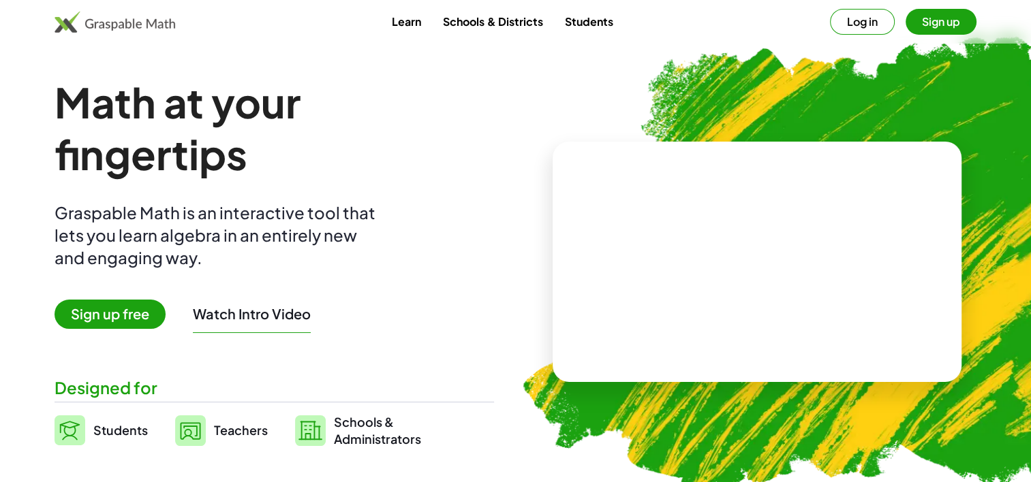
click at [950, 22] on button "Sign up" at bounding box center [940, 22] width 71 height 26
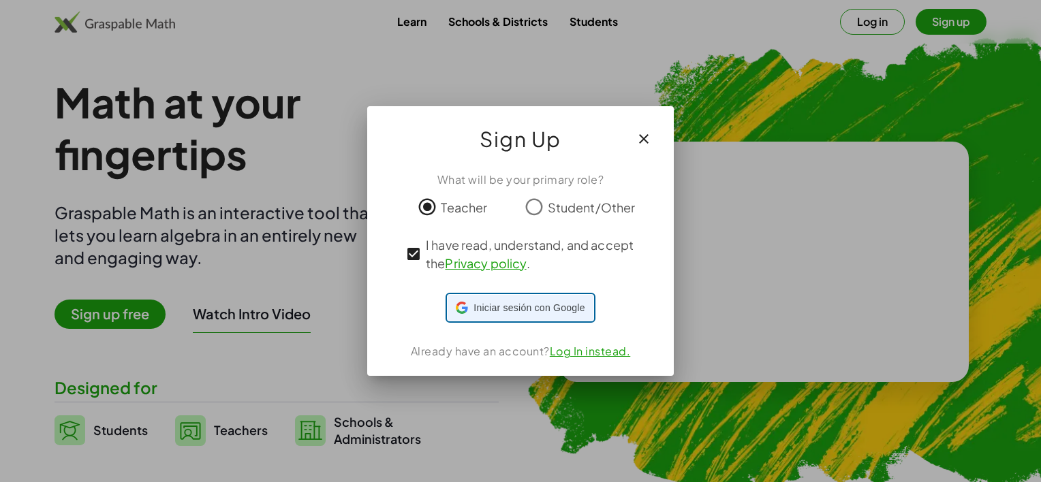
click at [536, 306] on span "Iniciar sesión con Google" at bounding box center [528, 308] width 111 height 14
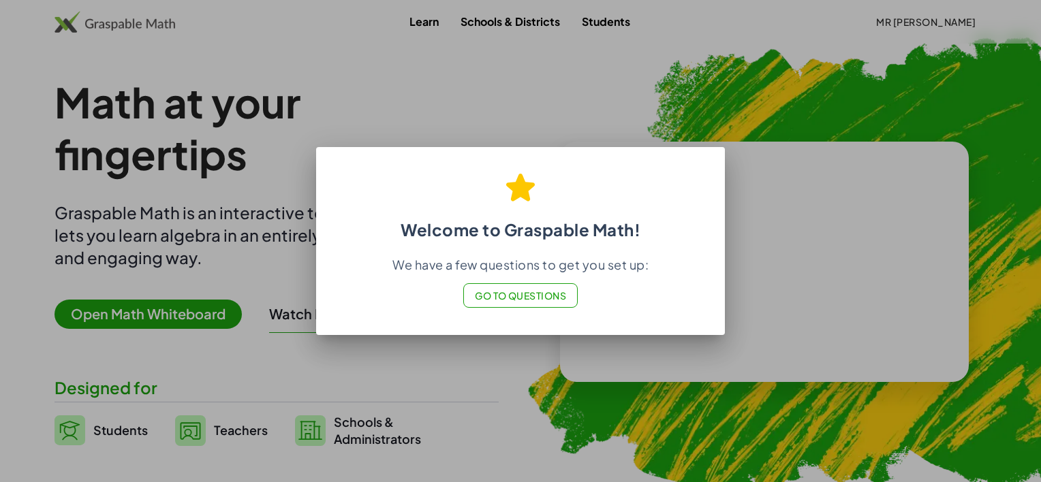
click at [542, 305] on button "Go to Questions" at bounding box center [520, 295] width 115 height 25
click at [486, 409] on div at bounding box center [520, 241] width 1041 height 482
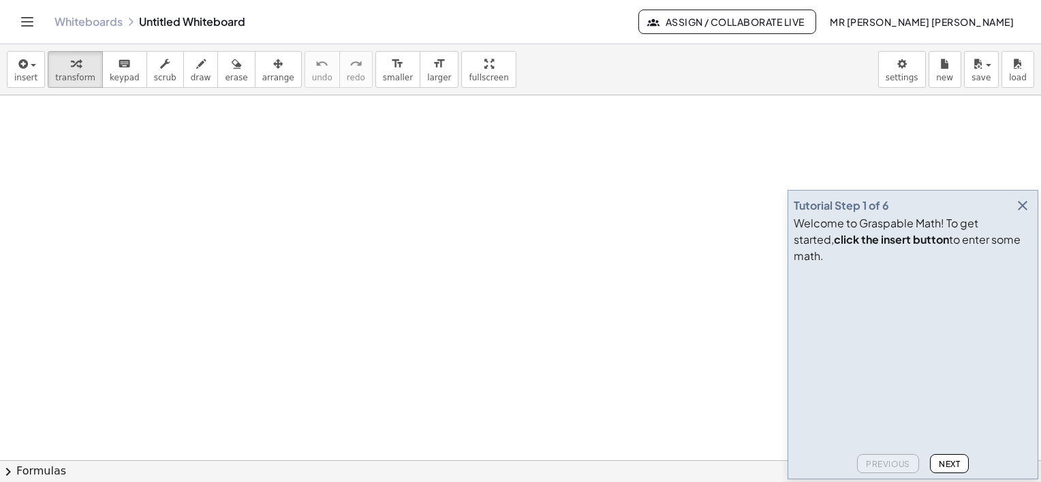
click at [953, 473] on div "Tutorial Step 1 of 6 Welcome to Graspable Math! To get started, click the inser…" at bounding box center [913, 335] width 251 height 290
click at [959, 461] on span "Next" at bounding box center [949, 464] width 21 height 10
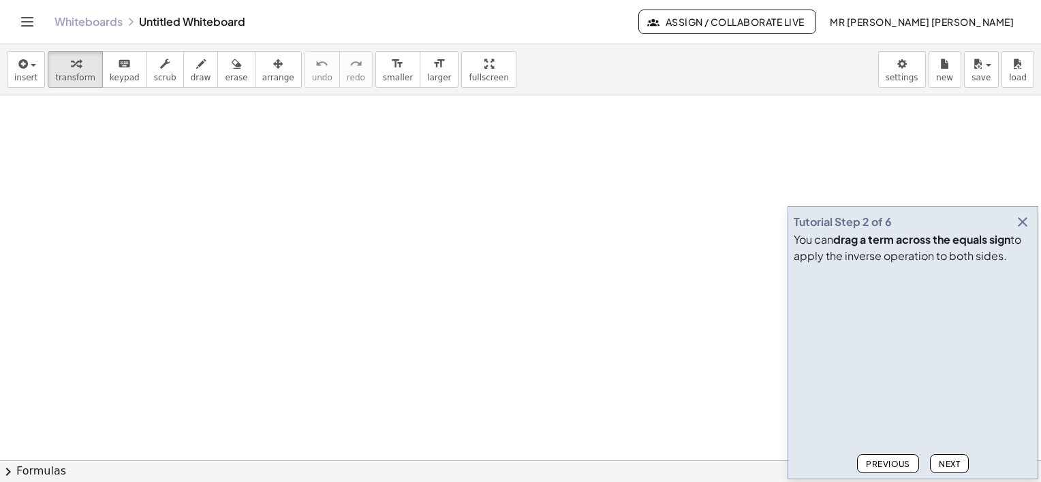
click at [946, 469] on button "Next" at bounding box center [949, 463] width 39 height 19
click at [944, 463] on span "Next" at bounding box center [949, 464] width 21 height 10
click at [954, 469] on button "Next" at bounding box center [949, 463] width 39 height 19
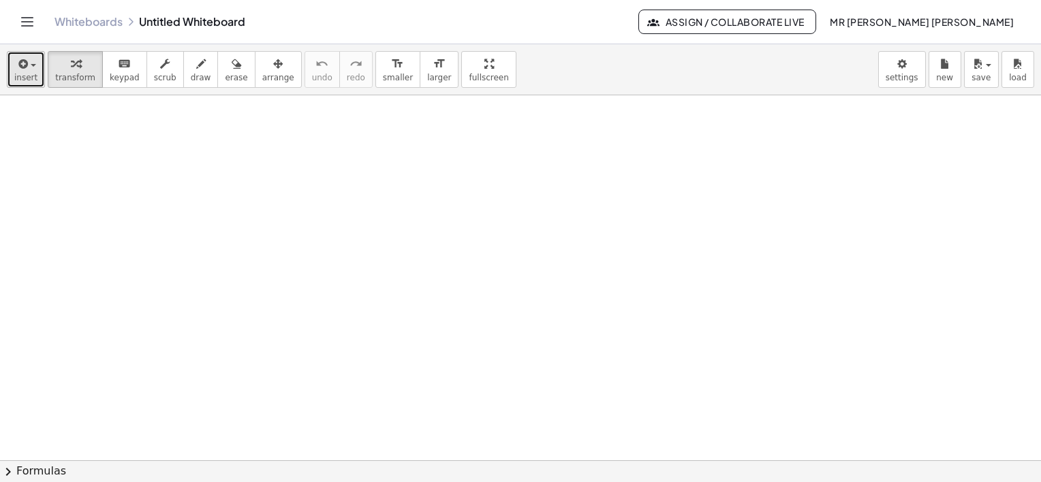
click at [13, 67] on button "insert" at bounding box center [26, 69] width 38 height 37
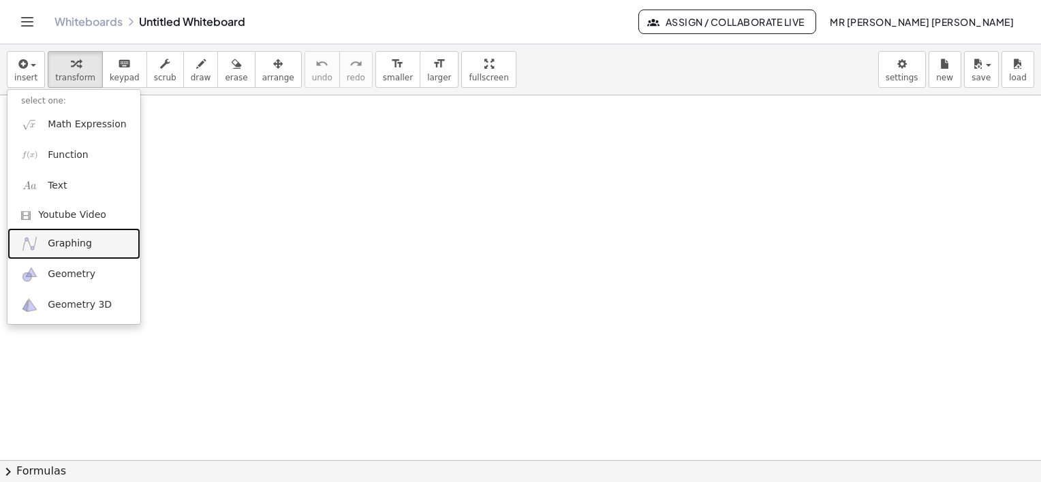
click at [71, 245] on span "Graphing" at bounding box center [70, 244] width 44 height 14
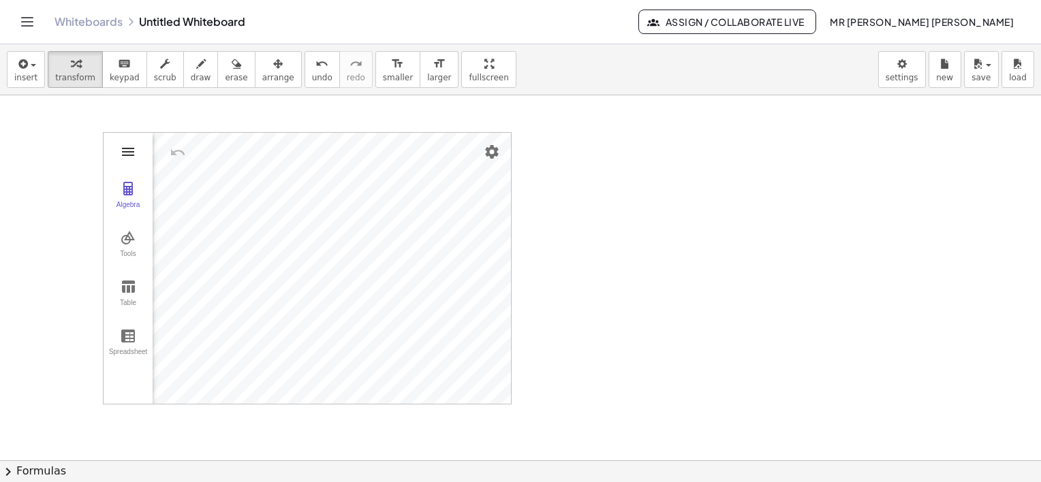
click at [128, 155] on img "Graphing Calculator" at bounding box center [128, 152] width 16 height 16
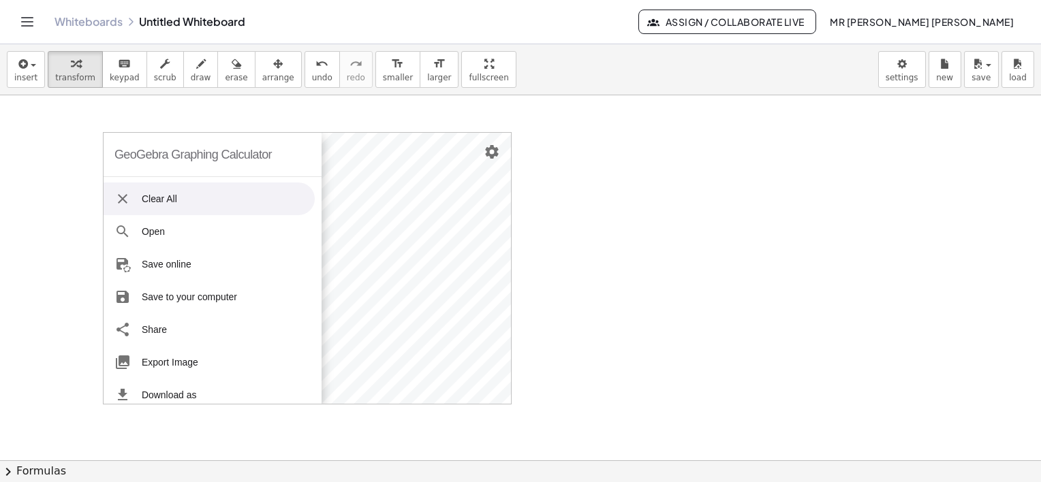
click at [132, 207] on li "Clear All" at bounding box center [209, 199] width 211 height 33
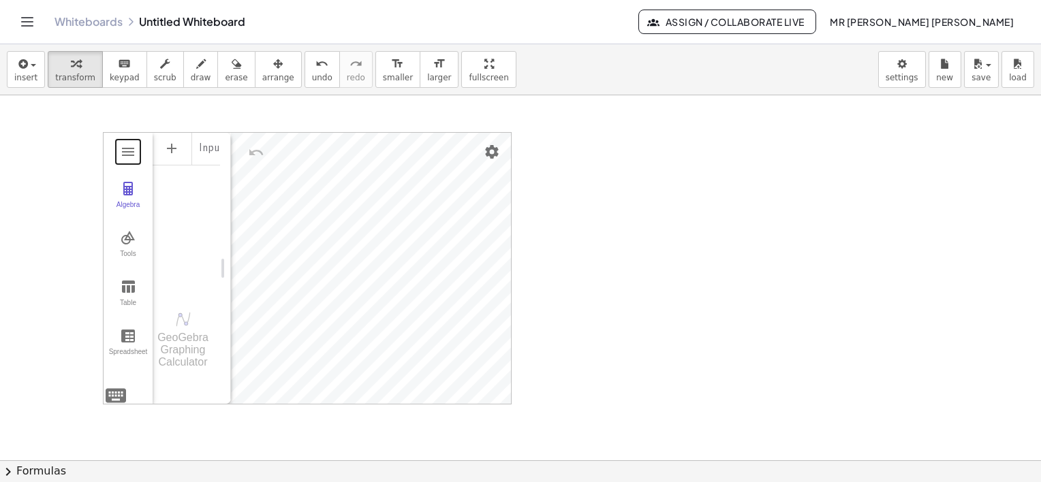
click at [193, 213] on div "Input…" at bounding box center [186, 211] width 67 height 160
click at [198, 146] on div "Input…" at bounding box center [186, 147] width 67 height 31
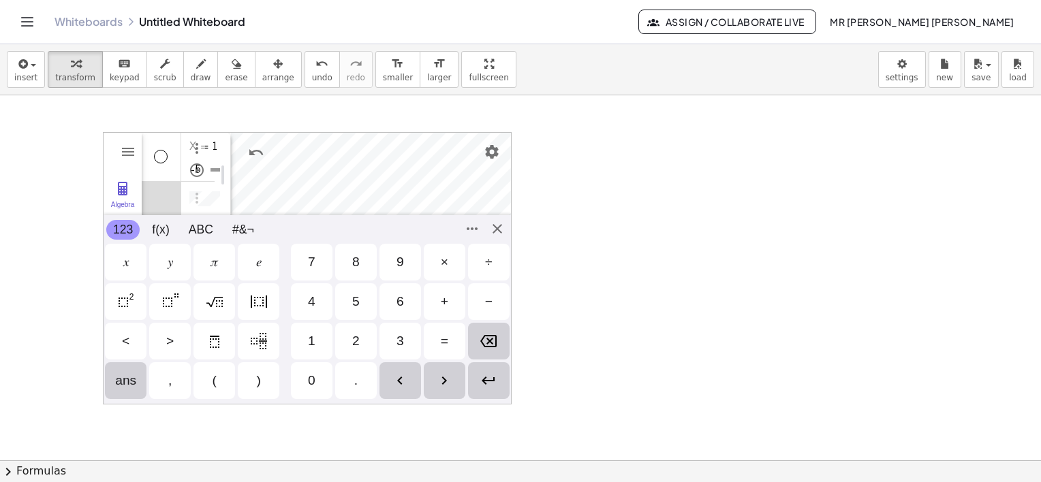
scroll to position [60, 0]
click at [488, 232] on div "GeoGebra Graphing Calculator Clear All Open Save online Save to your computer S…" at bounding box center [307, 268] width 409 height 273
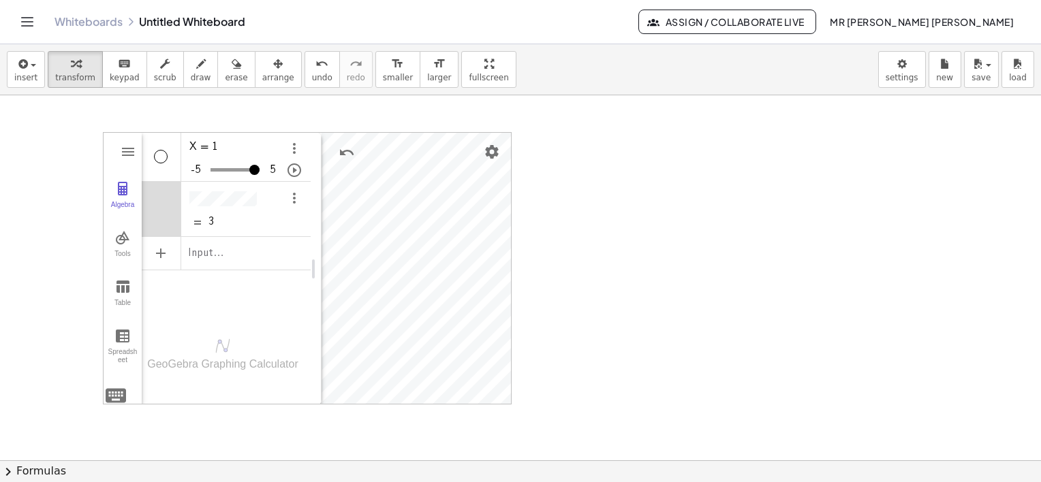
drag, startPoint x: 225, startPoint y: 274, endPoint x: 315, endPoint y: 269, distance: 90.7
click at [295, 147] on img "Options" at bounding box center [294, 148] width 16 height 16
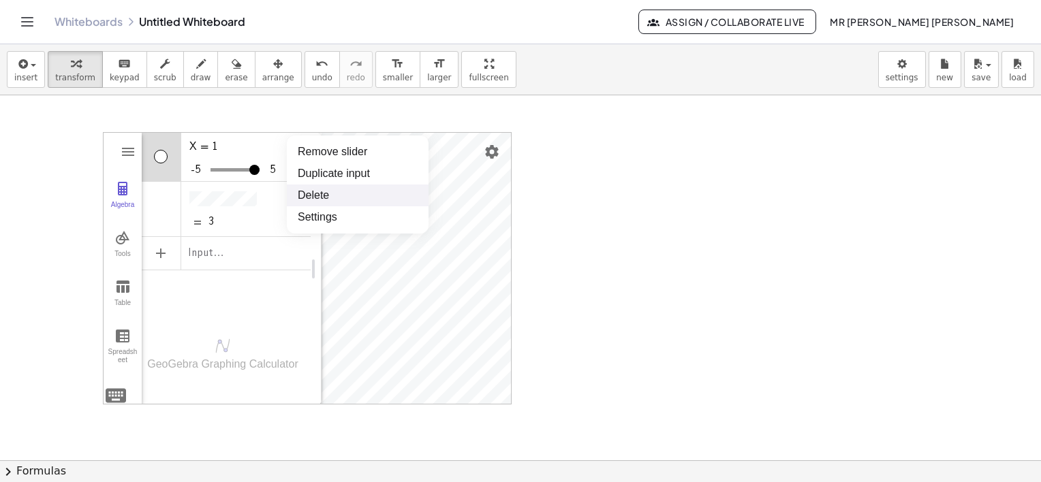
click at [308, 198] on li "Delete" at bounding box center [358, 196] width 142 height 22
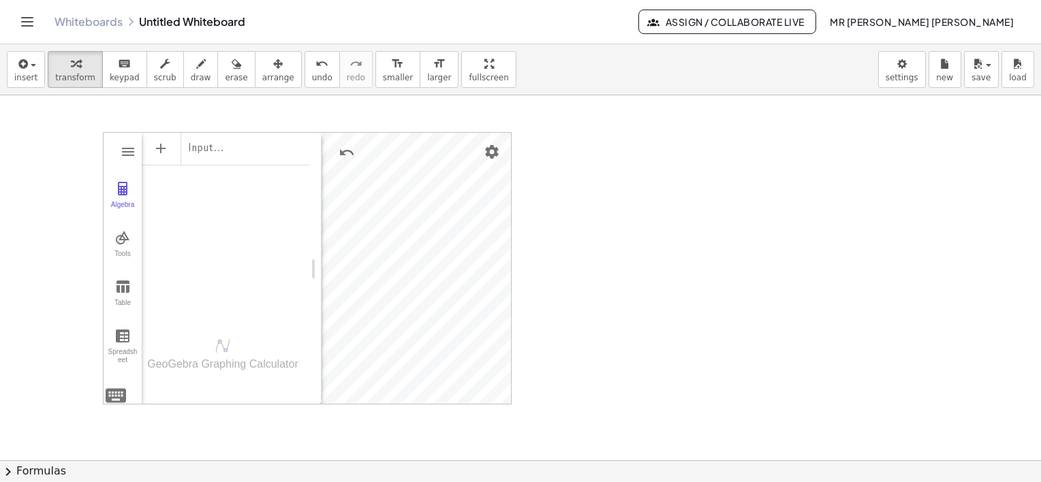
click at [294, 160] on div "Input…" at bounding box center [226, 147] width 169 height 31
click at [134, 151] on img "Graphing Calculator" at bounding box center [128, 152] width 16 height 16
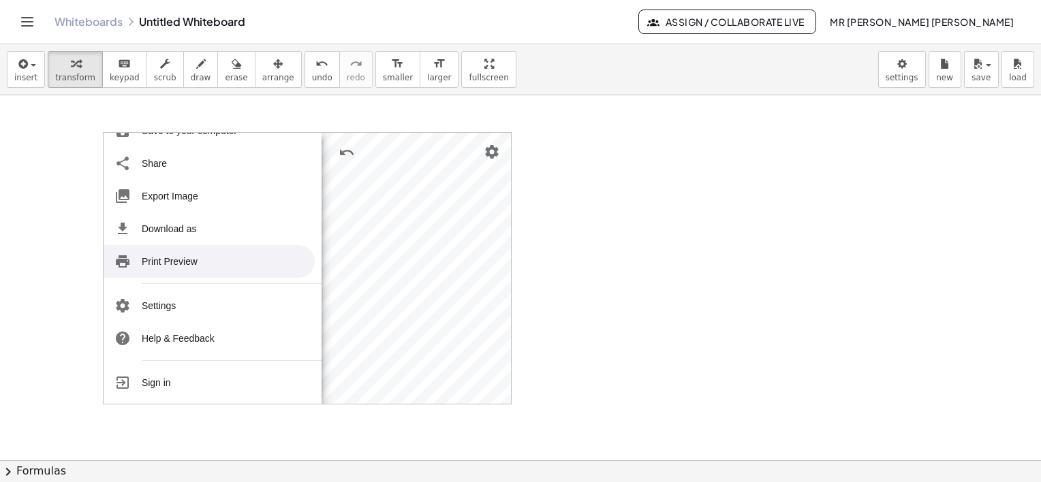
scroll to position [0, 0]
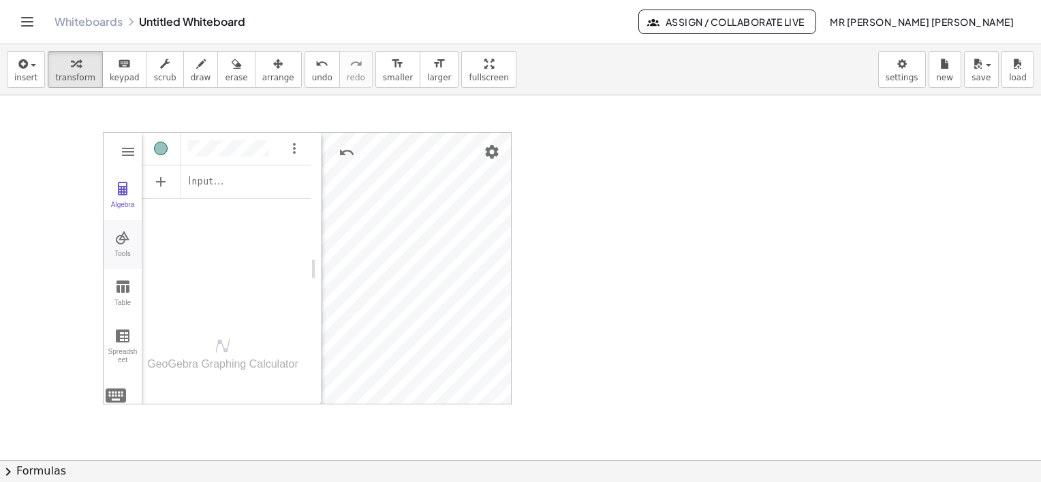
click at [116, 238] on img "Graphing Calculator" at bounding box center [122, 238] width 16 height 16
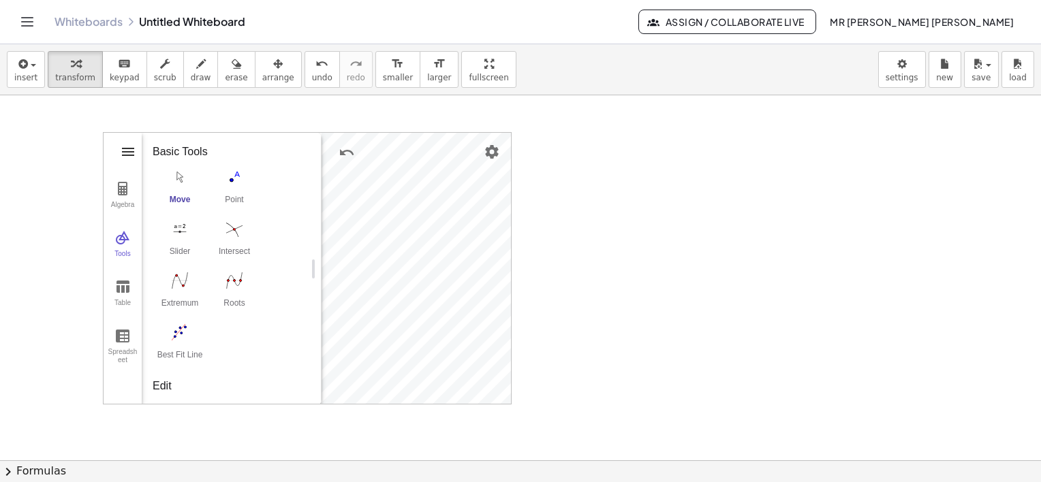
click at [121, 155] on img "Graphing Calculator" at bounding box center [128, 152] width 16 height 16
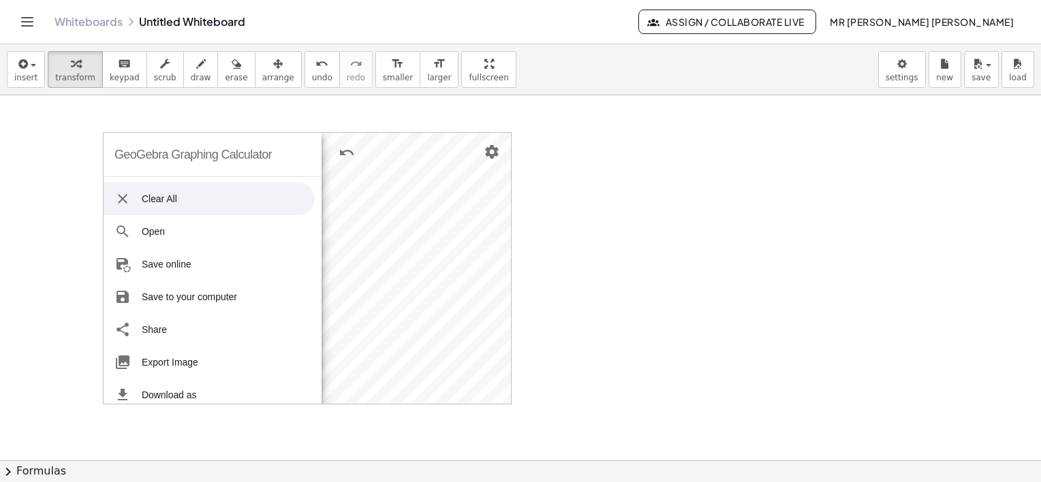
click at [121, 155] on div "GeoGebra Graphing Calculator" at bounding box center [192, 155] width 157 height 44
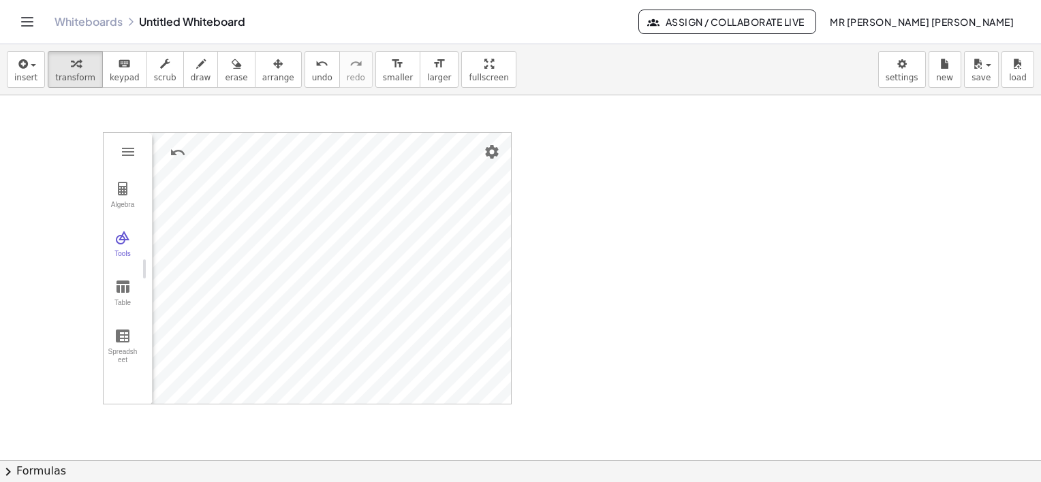
drag, startPoint x: 316, startPoint y: 266, endPoint x: 137, endPoint y: 261, distance: 179.2
click at [33, 73] on span "insert" at bounding box center [25, 78] width 23 height 10
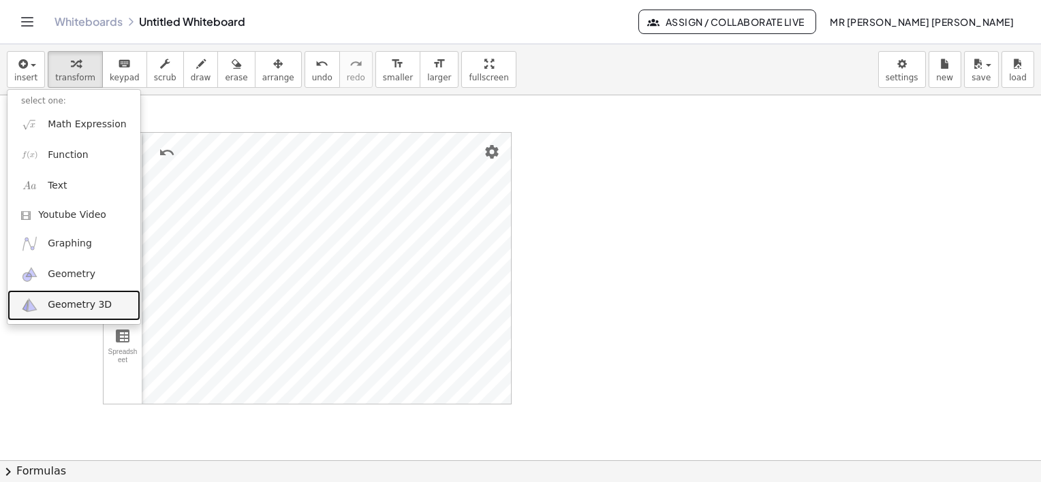
click at [59, 307] on span "Geometry 3D" at bounding box center [80, 305] width 64 height 14
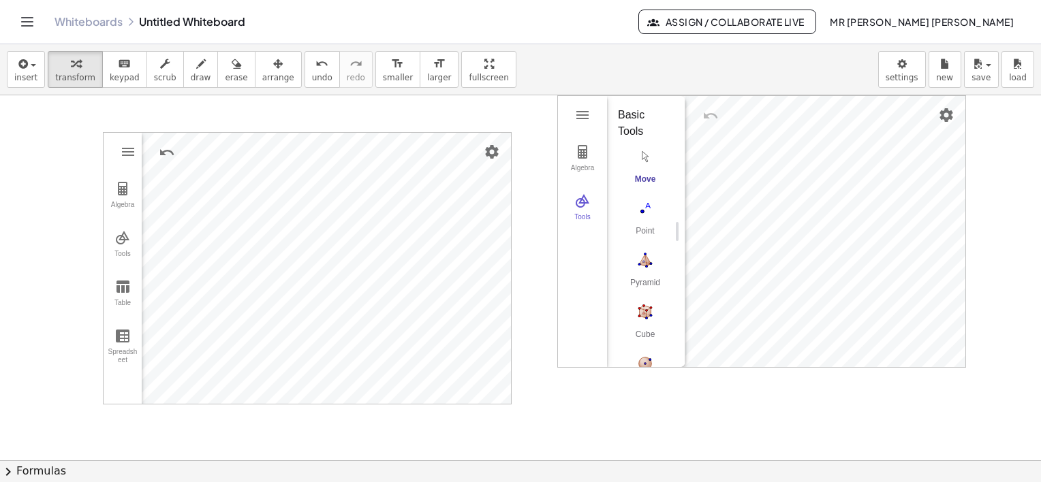
drag, startPoint x: 586, startPoint y: 253, endPoint x: 548, endPoint y: 390, distance: 142.2
click at [548, 390] on div "GeoGebra Graphing Calculator Clear All Open Save online Save to your computer S…" at bounding box center [520, 460] width 1041 height 730
click at [568, 109] on div "Algebra Tools" at bounding box center [582, 231] width 49 height 271
drag, startPoint x: 568, startPoint y: 109, endPoint x: 548, endPoint y: 135, distance: 32.6
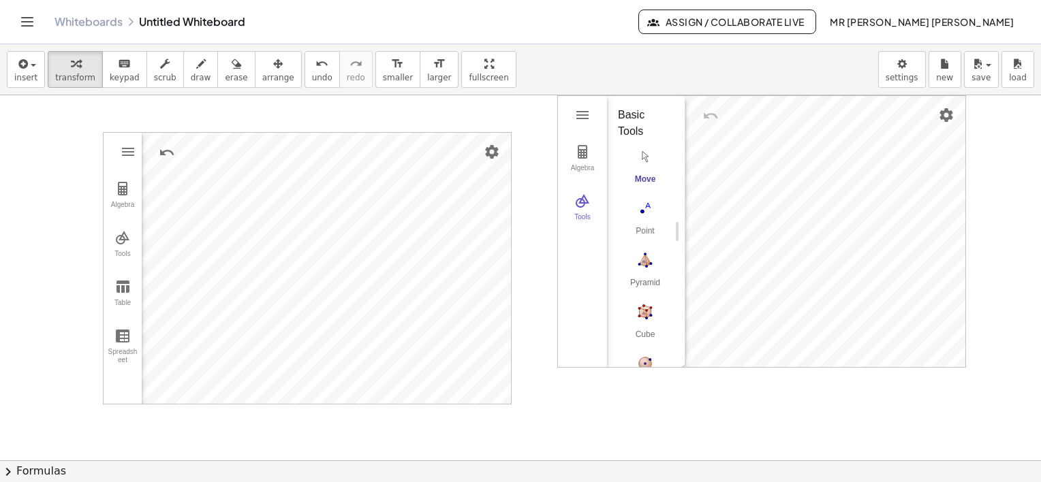
click at [548, 135] on div "GeoGebra Graphing Calculator Clear All Open Save online Save to your computer S…" at bounding box center [520, 460] width 1041 height 730
drag, startPoint x: 573, startPoint y: 116, endPoint x: 550, endPoint y: 211, distance: 98.0
click at [550, 211] on div "GeoGebra Graphing Calculator Clear All Open Save online Save to your computer S…" at bounding box center [520, 460] width 1041 height 730
drag, startPoint x: 571, startPoint y: 272, endPoint x: 560, endPoint y: 343, distance: 72.4
click at [560, 343] on div "Algebra Tools" at bounding box center [582, 231] width 49 height 271
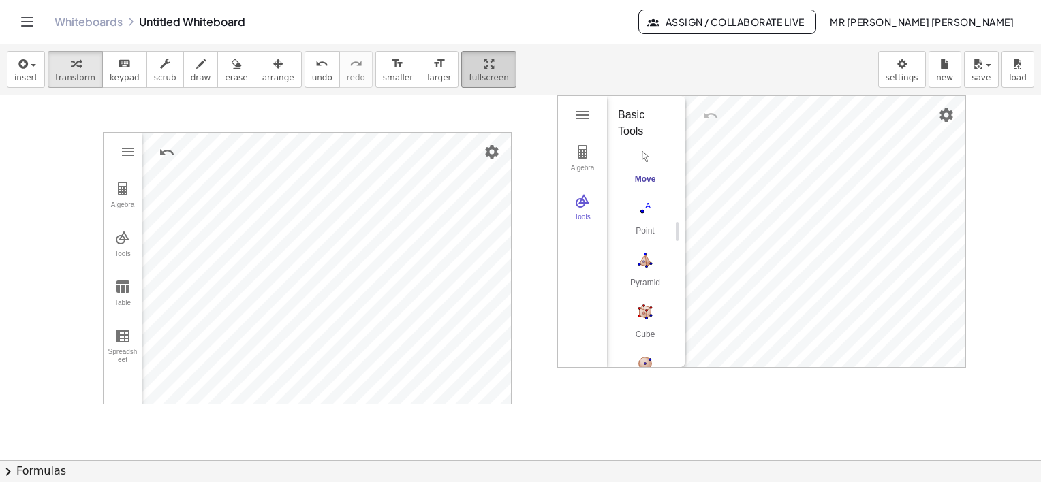
click at [459, 152] on div "insert select one: Math Expression Function Text Youtube Video Graphing Geometr…" at bounding box center [520, 263] width 1041 height 438
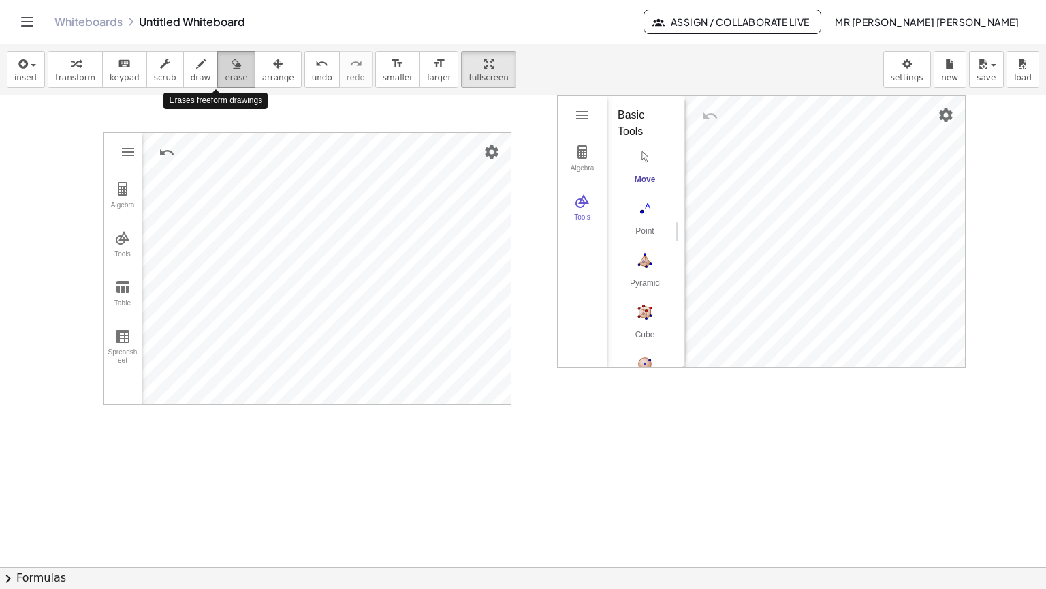
click at [226, 51] on button "erase" at bounding box center [235, 69] width 37 height 37
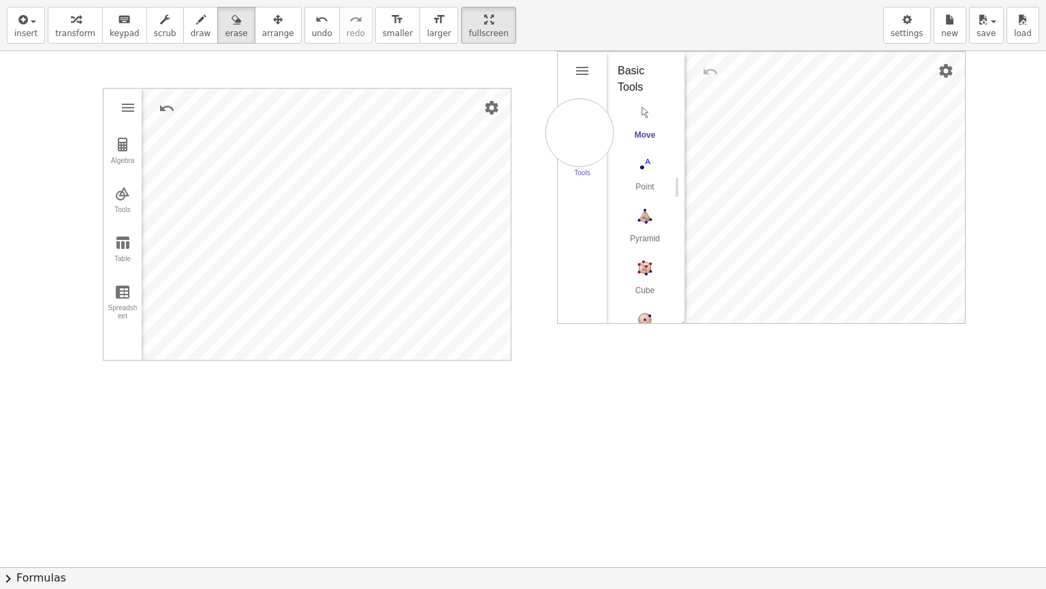
click at [580, 132] on div at bounding box center [523, 566] width 1046 height 1031
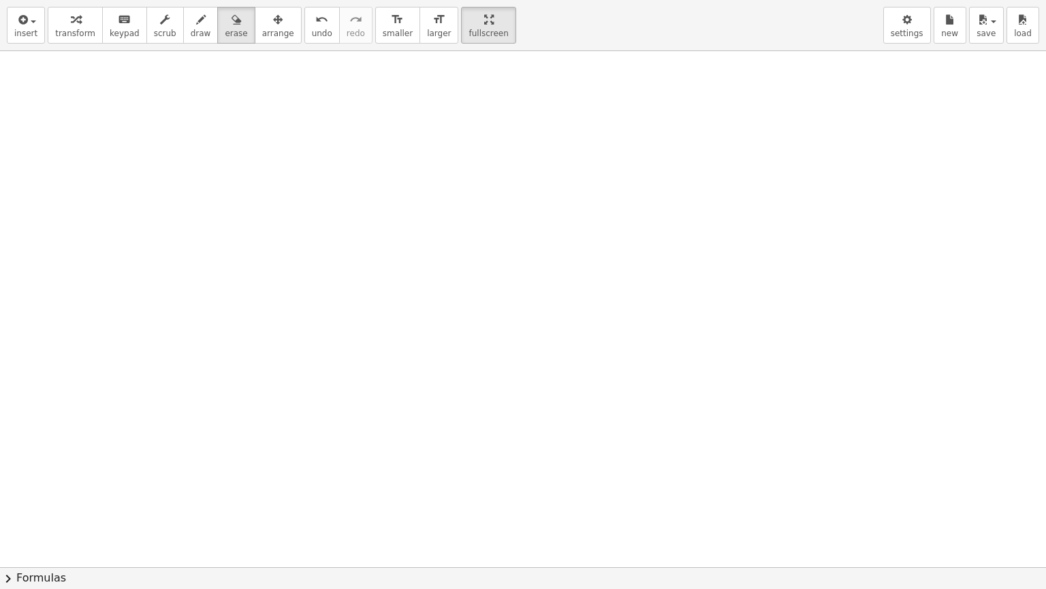
drag, startPoint x: 580, startPoint y: 132, endPoint x: 447, endPoint y: 0, distance: 187.4
click at [447, 0] on div "insert select one: Math Expression Function Text Youtube Video Graphing Geometr…" at bounding box center [523, 294] width 1046 height 589
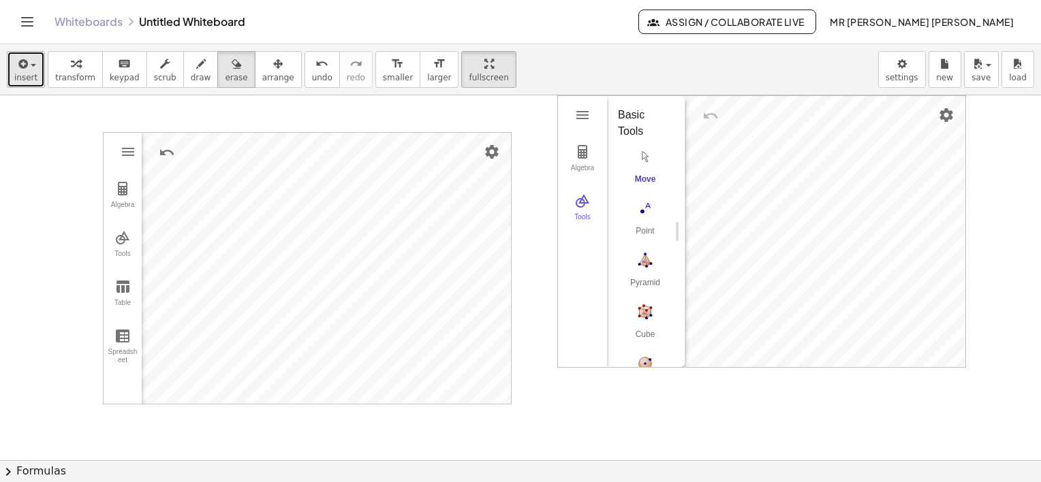
click at [27, 73] on span "insert" at bounding box center [25, 78] width 23 height 10
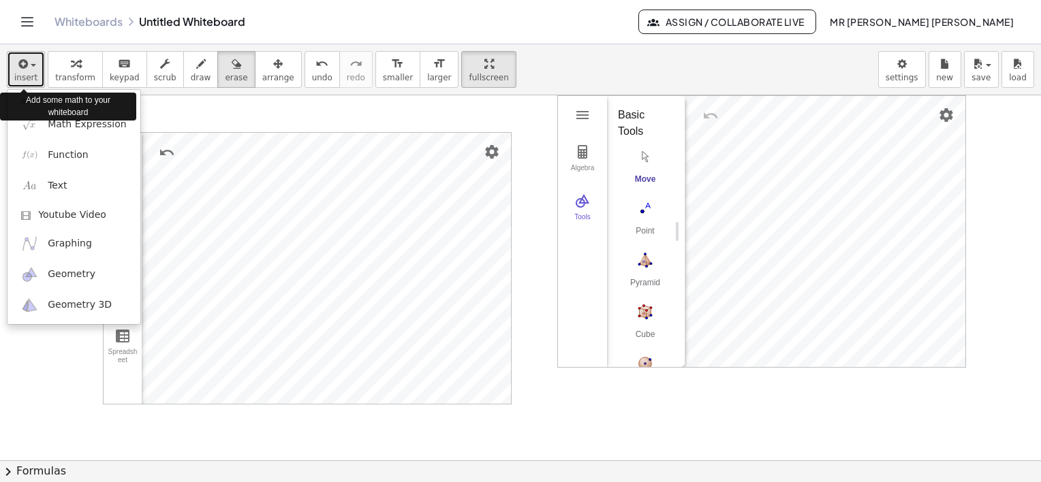
click at [27, 73] on span "insert" at bounding box center [25, 78] width 23 height 10
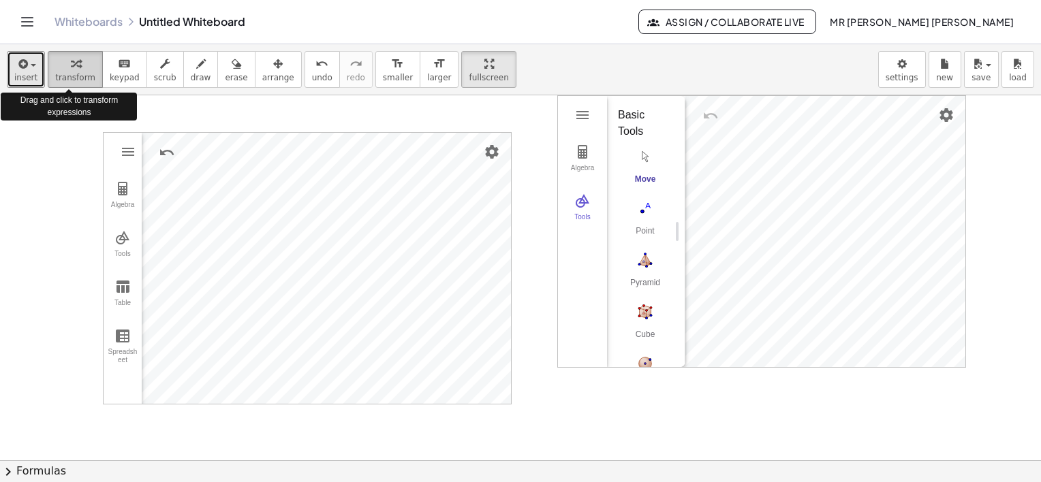
click at [76, 80] on span "transform" at bounding box center [75, 78] width 40 height 10
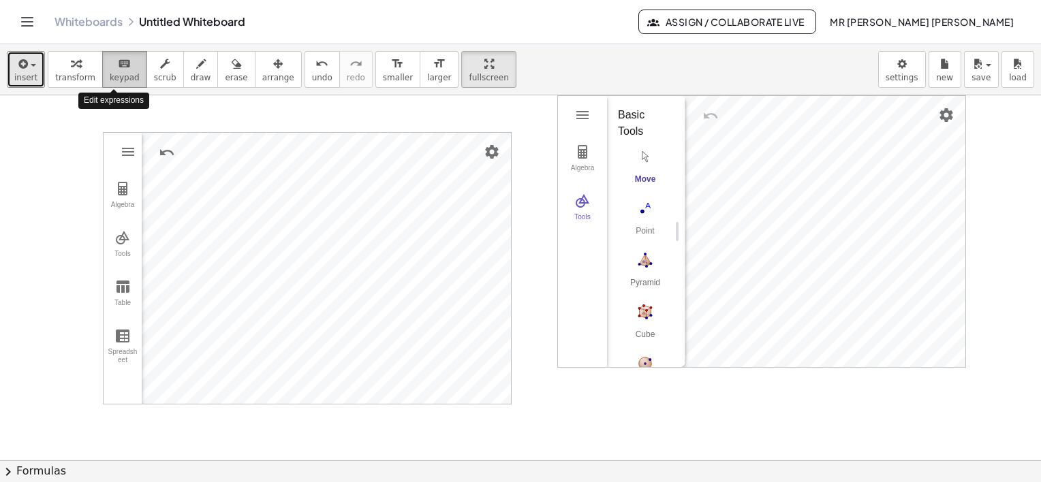
click at [118, 74] on span "keypad" at bounding box center [125, 78] width 30 height 10
click at [218, 112] on div at bounding box center [520, 460] width 1041 height 730
click at [146, 68] on button "scrub" at bounding box center [164, 69] width 37 height 37
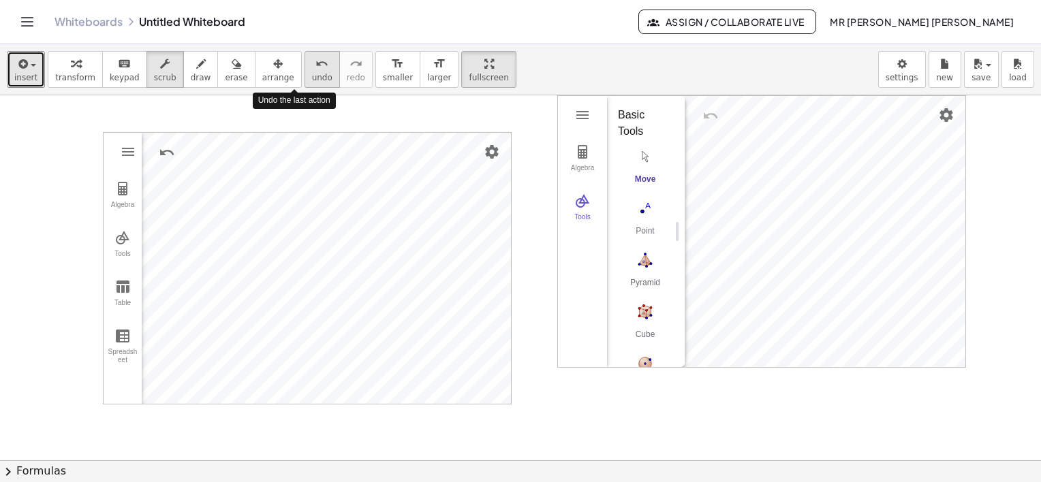
click at [315, 65] on icon "undo" at bounding box center [321, 64] width 13 height 16
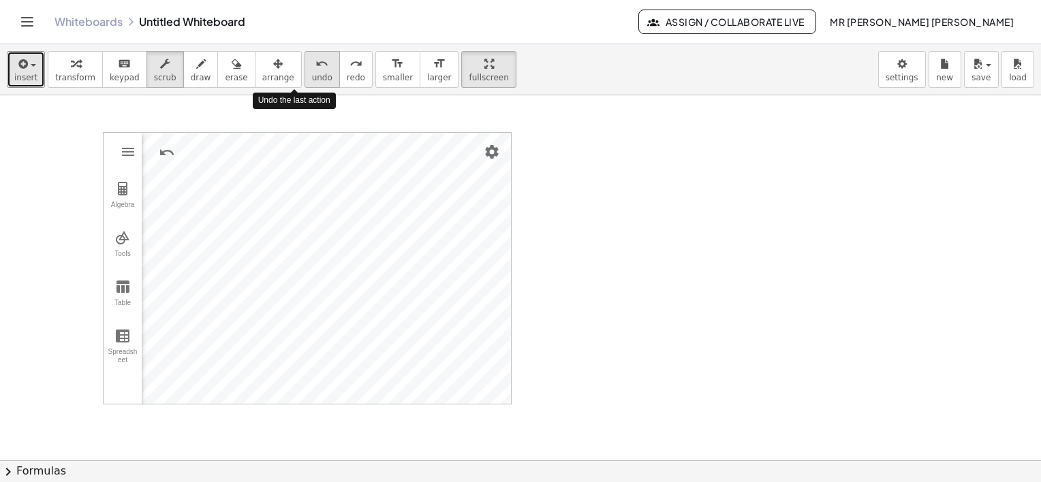
click at [315, 65] on icon "undo" at bounding box center [321, 64] width 13 height 16
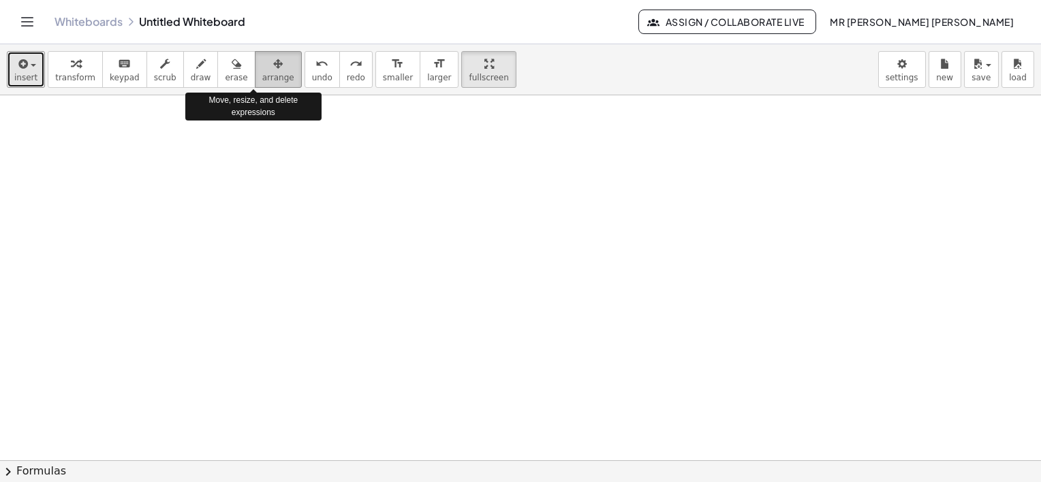
click at [262, 77] on span "arrange" at bounding box center [278, 78] width 32 height 10
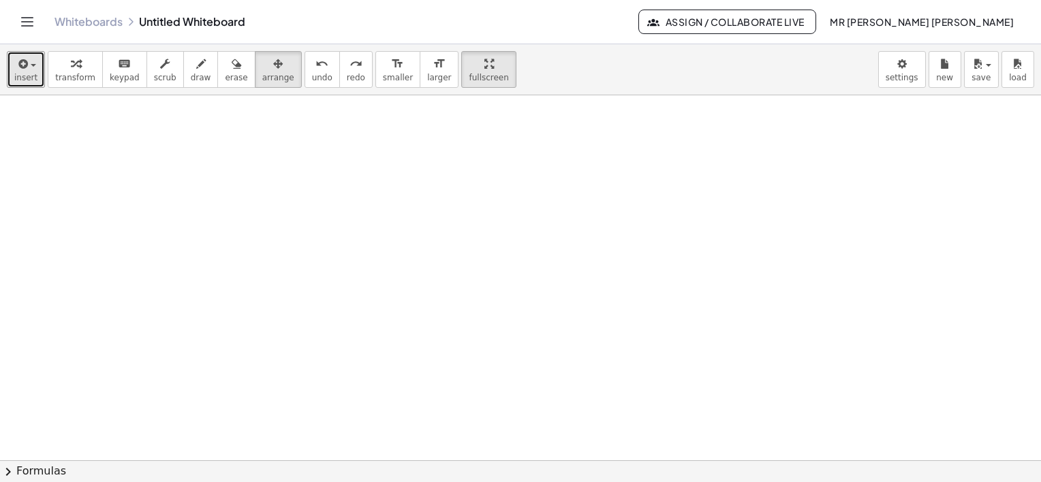
drag, startPoint x: 274, startPoint y: 206, endPoint x: 279, endPoint y: 145, distance: 61.5
click at [279, 145] on div at bounding box center [520, 460] width 1041 height 730
click at [22, 20] on icon "Toggle navigation" at bounding box center [27, 22] width 16 height 16
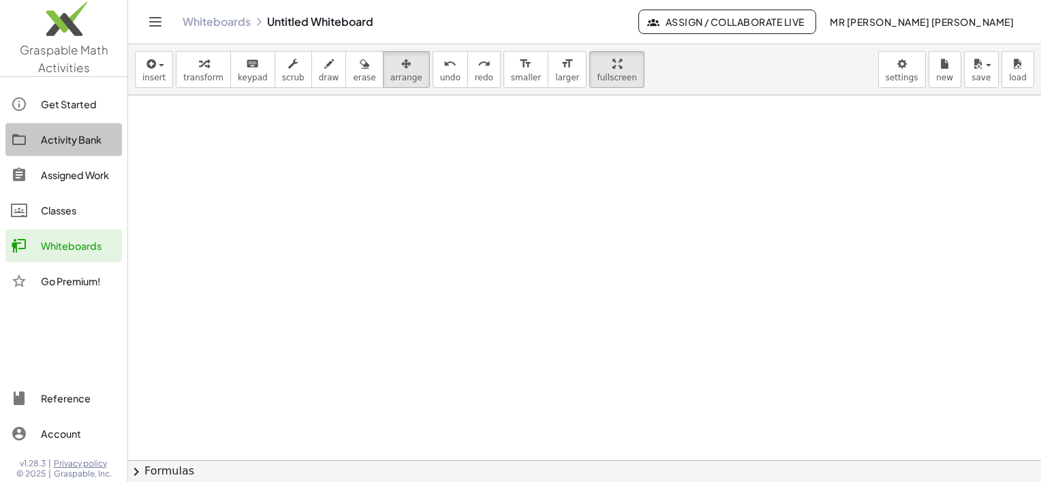
click at [91, 142] on div "Activity Bank" at bounding box center [79, 139] width 76 height 16
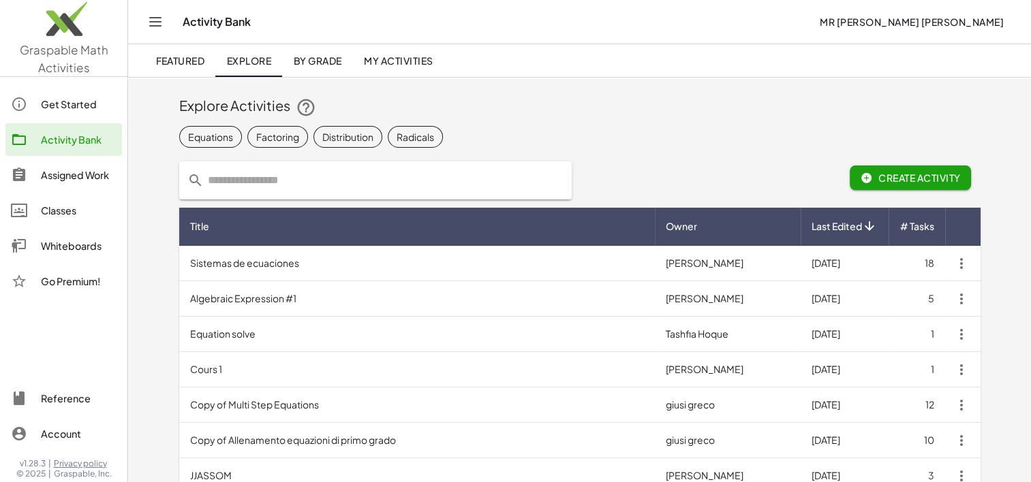
click at [25, 200] on link "Classes" at bounding box center [63, 210] width 117 height 33
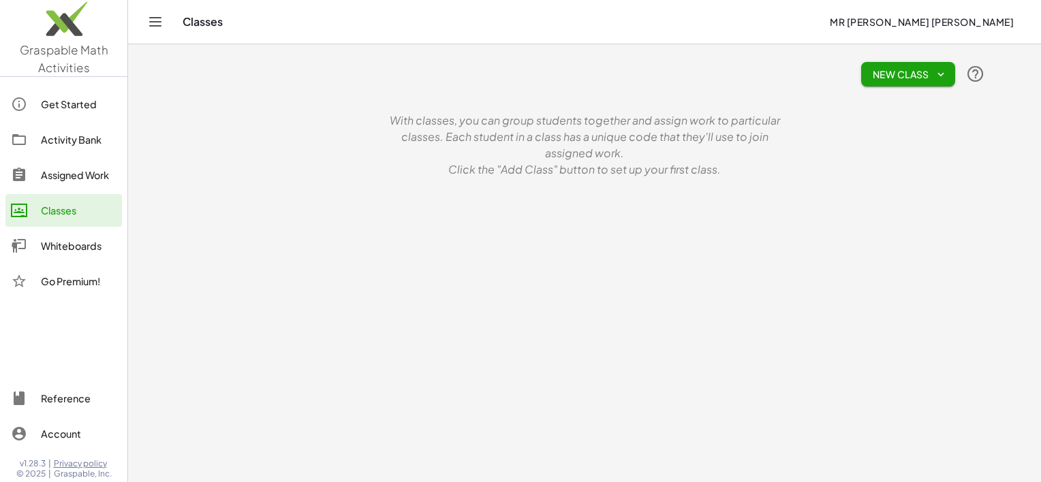
click at [51, 153] on link "Activity Bank" at bounding box center [63, 139] width 117 height 33
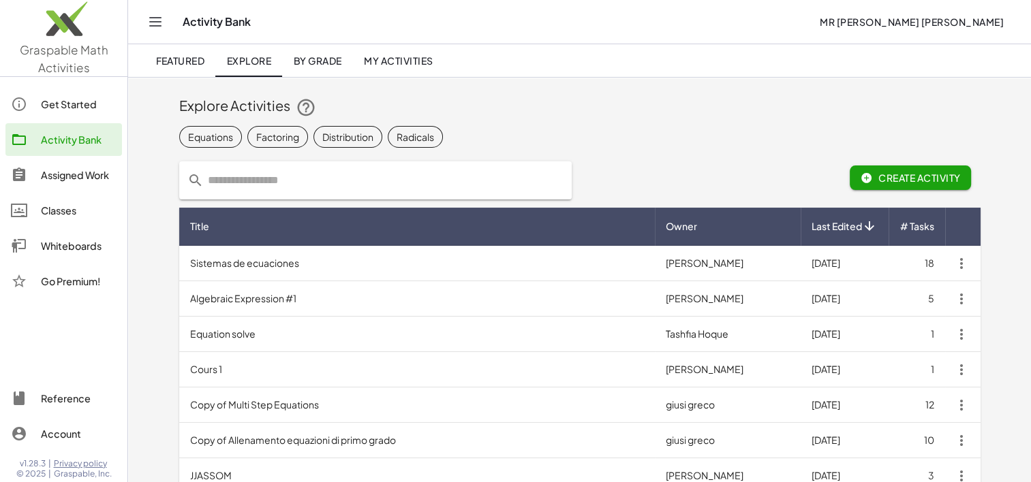
click at [50, 176] on div "Assigned Work" at bounding box center [79, 175] width 76 height 16
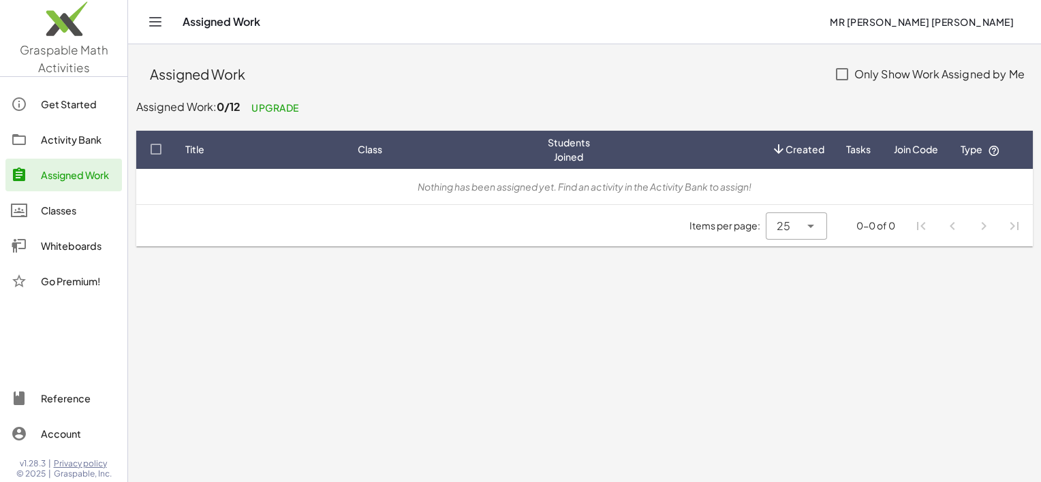
click at [61, 253] on div "Whiteboards" at bounding box center [79, 246] width 76 height 16
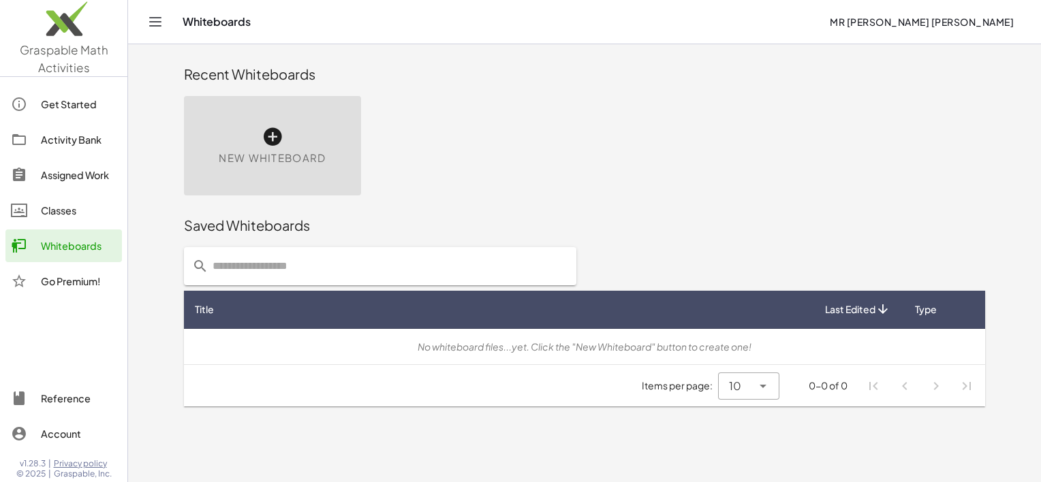
click at [260, 136] on div "New Whiteboard" at bounding box center [272, 145] width 177 height 99
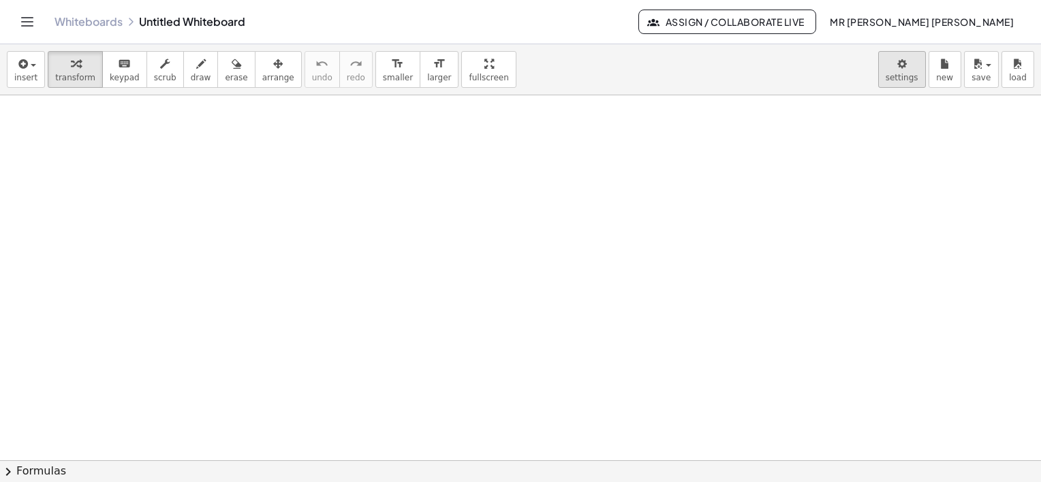
click at [897, 71] on body "Graspable Math Activities Get Started Activity Bank Assigned Work Classes White…" at bounding box center [520, 241] width 1041 height 482
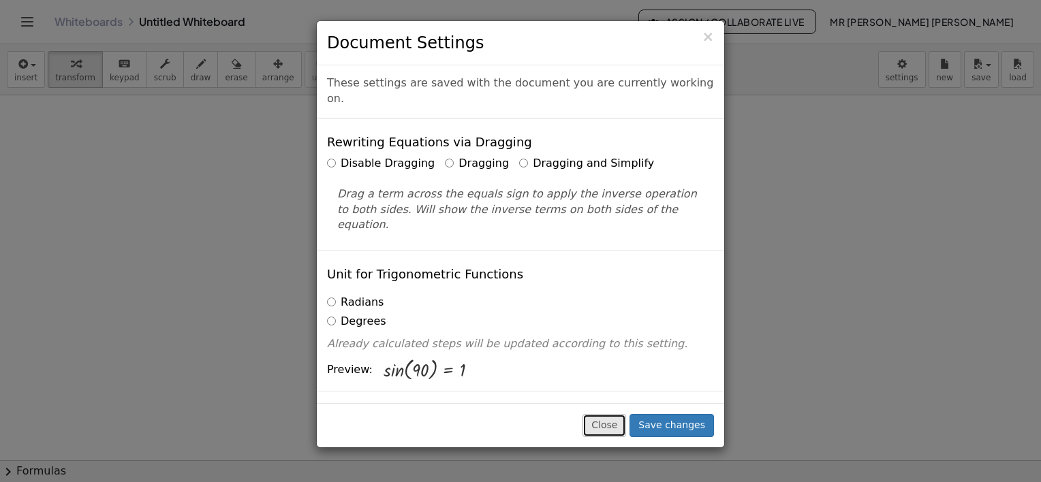
click at [621, 427] on button "Close" at bounding box center [605, 425] width 44 height 23
